Goal: Transaction & Acquisition: Obtain resource

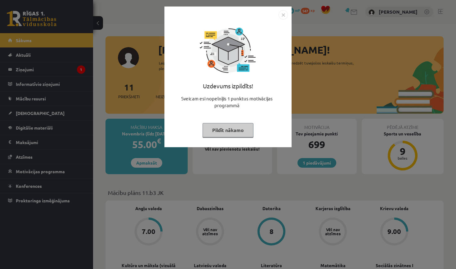
click at [243, 127] on button "Pildīt nākamo" at bounding box center [227, 130] width 51 height 14
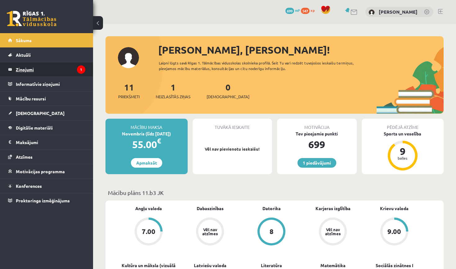
click at [67, 67] on legend "Ziņojumi 1" at bounding box center [50, 69] width 69 height 14
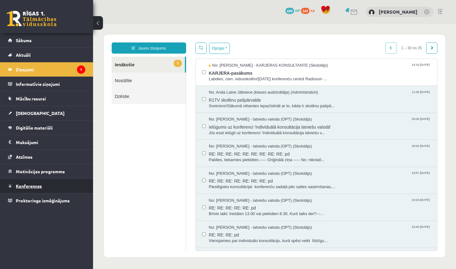
click at [60, 184] on link "Konferences" at bounding box center [46, 186] width 77 height 14
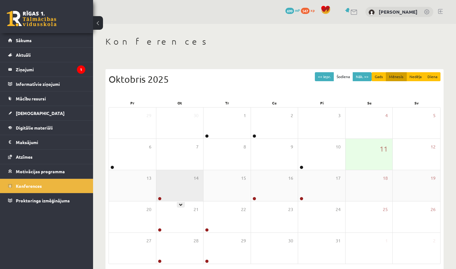
click at [172, 198] on div "14" at bounding box center [179, 185] width 47 height 31
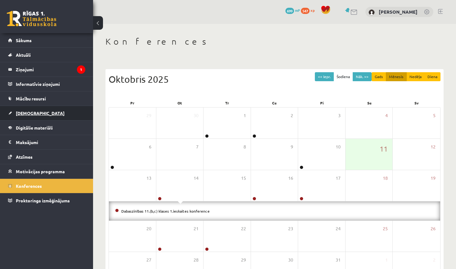
click at [47, 112] on link "[DEMOGRAPHIC_DATA]" at bounding box center [46, 113] width 77 height 14
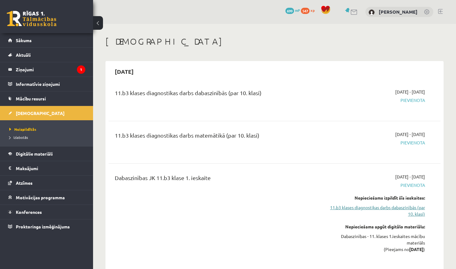
click at [376, 211] on link "11.b3 klases diagnostikas darbs dabaszinībās (par 10. klasi)" at bounding box center [376, 210] width 97 height 13
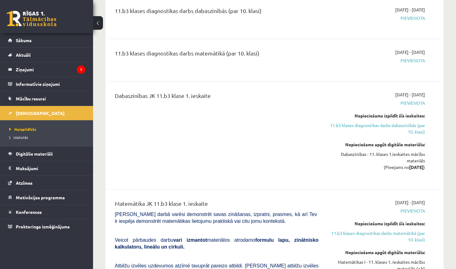
click at [413, 62] on span "Pievienota" at bounding box center [376, 60] width 97 height 7
click at [405, 240] on link "11.b3 klases diagnostikas darbs matemātikā (par 10. klasi)" at bounding box center [376, 236] width 97 height 13
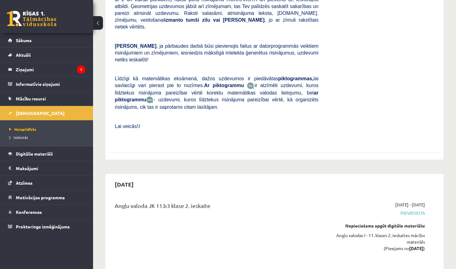
scroll to position [501, 0]
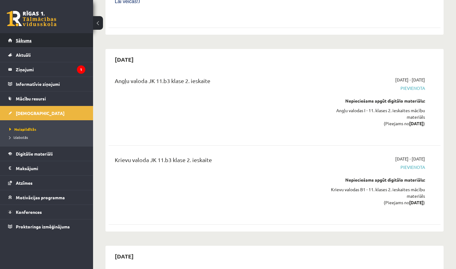
click at [63, 46] on link "Sākums" at bounding box center [46, 40] width 77 height 14
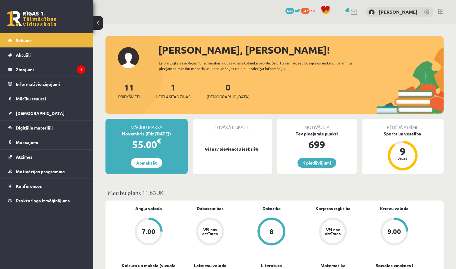
click at [329, 163] on link "1 piedāvājumi" at bounding box center [316, 163] width 39 height 10
click at [173, 89] on link "1 Neizlasītās ziņas" at bounding box center [173, 91] width 35 height 18
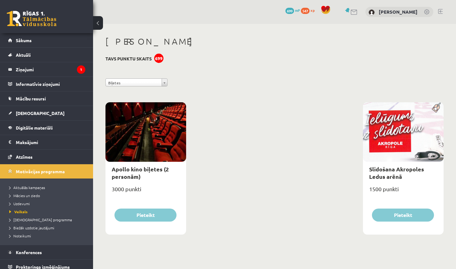
click at [169, 178] on div "Apollo kino biļetes (2 personām)" at bounding box center [145, 173] width 81 height 22
click at [140, 168] on link "Apollo kino biļetes (2 personām)" at bounding box center [140, 173] width 57 height 14
type input "*"
select select "**********"
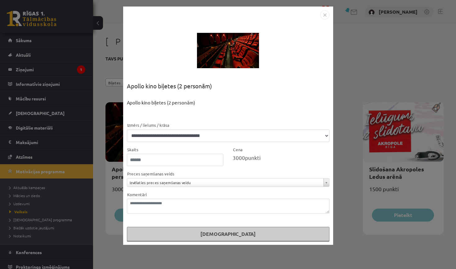
click at [325, 15] on img "Close" at bounding box center [324, 14] width 9 height 9
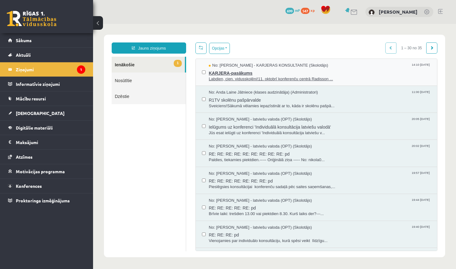
click at [231, 70] on span "KARJERA-pasākums" at bounding box center [320, 73] width 222 height 8
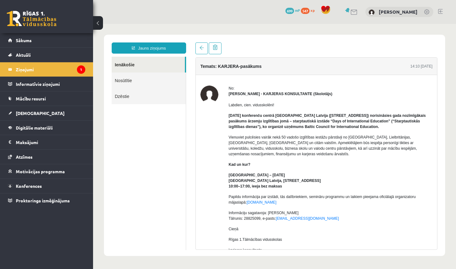
click at [308, 10] on span "547" at bounding box center [305, 11] width 9 height 6
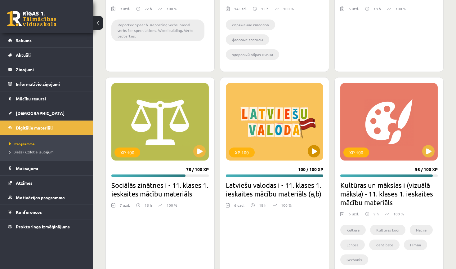
scroll to position [334, 0]
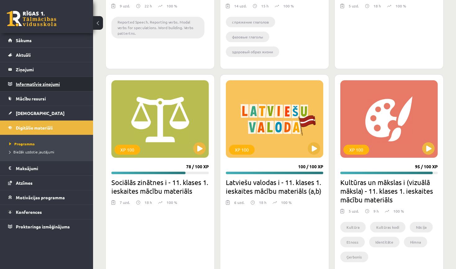
click at [47, 86] on legend "Informatīvie ziņojumi 0" at bounding box center [50, 84] width 69 height 14
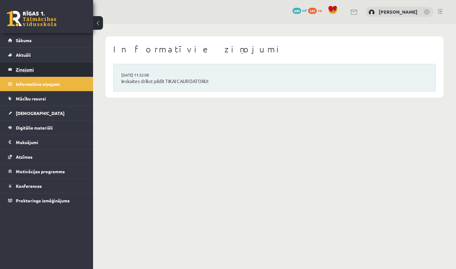
click at [33, 73] on legend "Ziņojumi 0" at bounding box center [50, 69] width 69 height 14
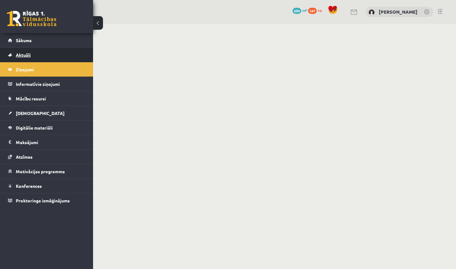
click at [29, 56] on span "Aktuāli" at bounding box center [23, 55] width 15 height 6
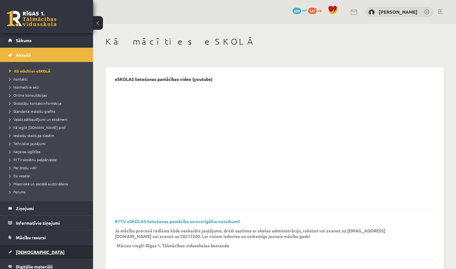
click at [53, 253] on link "[DEMOGRAPHIC_DATA]" at bounding box center [46, 252] width 77 height 14
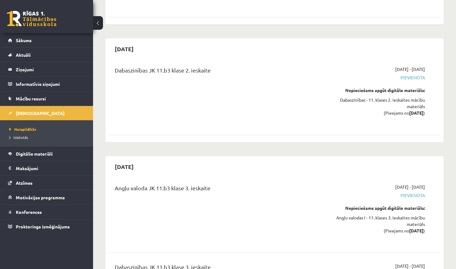
scroll to position [1358, 0]
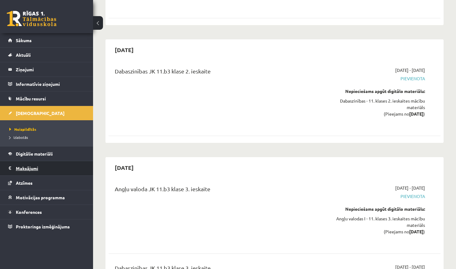
click at [23, 171] on legend "Maksājumi 0" at bounding box center [50, 168] width 69 height 14
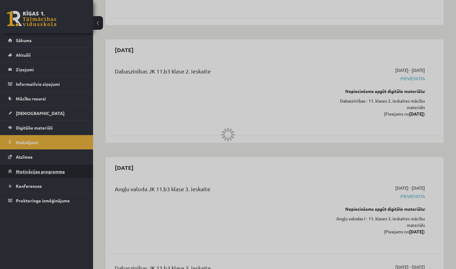
scroll to position [139, 0]
